Goal: Check status: Check status

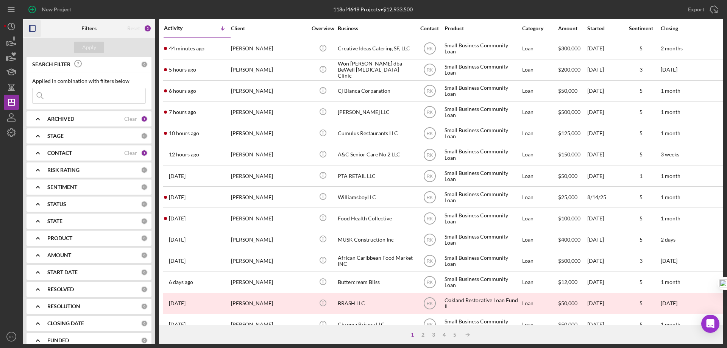
click at [32, 27] on icon "button" at bounding box center [32, 28] width 17 height 17
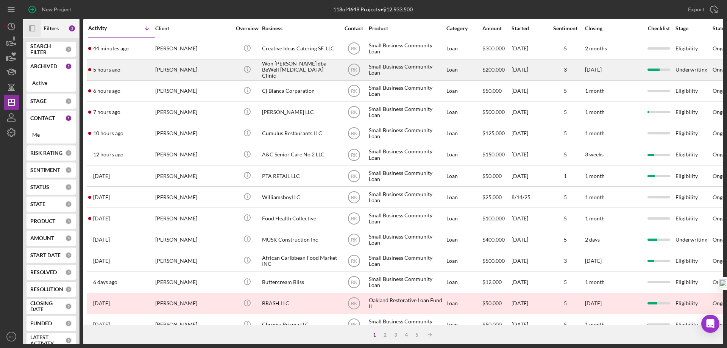
click at [283, 69] on div "Won [PERSON_NAME] dba BeWell [MEDICAL_DATA] Clinic" at bounding box center [300, 70] width 76 height 20
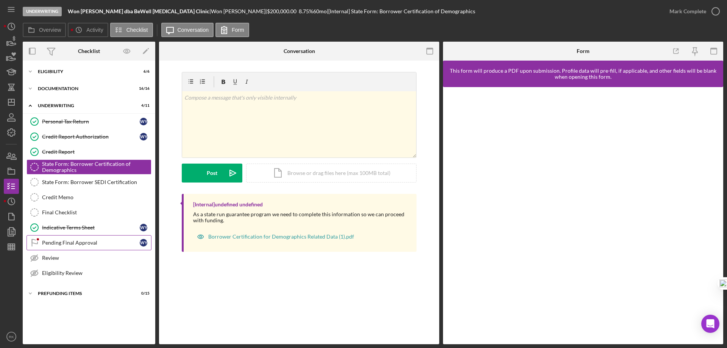
drag, startPoint x: 58, startPoint y: 242, endPoint x: 77, endPoint y: 243, distance: 19.4
click at [58, 242] on div "Pending Final Approval" at bounding box center [91, 243] width 98 height 6
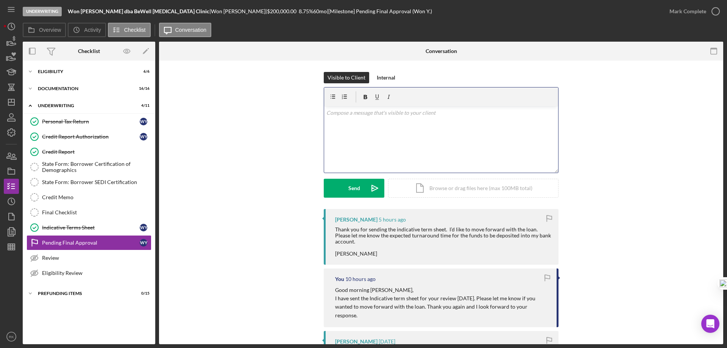
click at [342, 121] on div "v Color teal Color pink Remove color Add row above Add row below Add column bef…" at bounding box center [441, 139] width 234 height 66
click at [13, 101] on icon "Icon/Dashboard" at bounding box center [11, 102] width 19 height 19
